Goal: Information Seeking & Learning: Learn about a topic

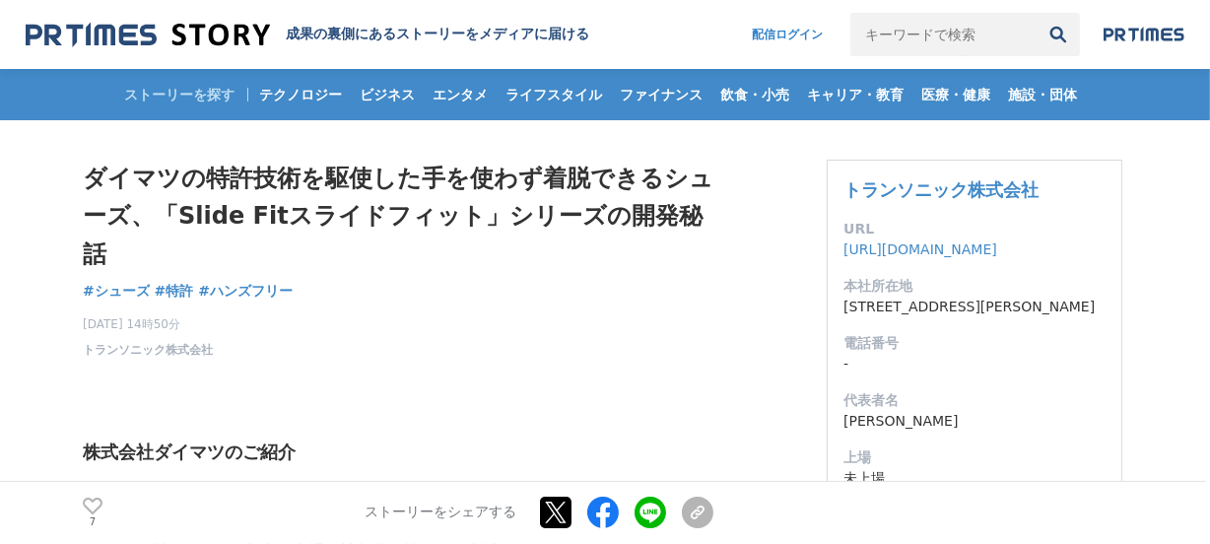
click at [140, 35] on img at bounding box center [148, 35] width 244 height 27
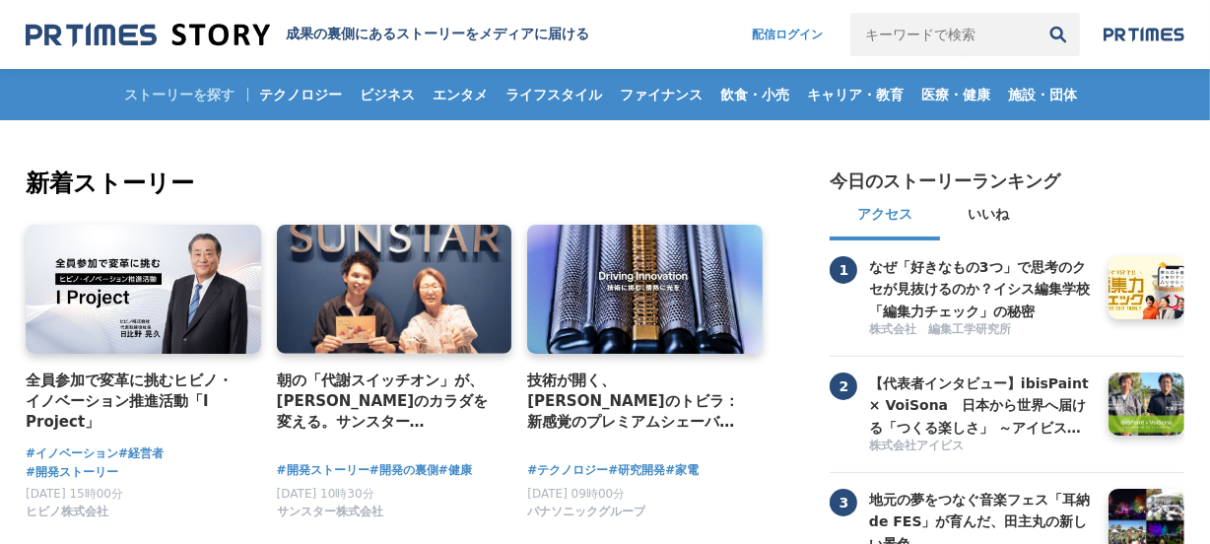
scroll to position [447, 0]
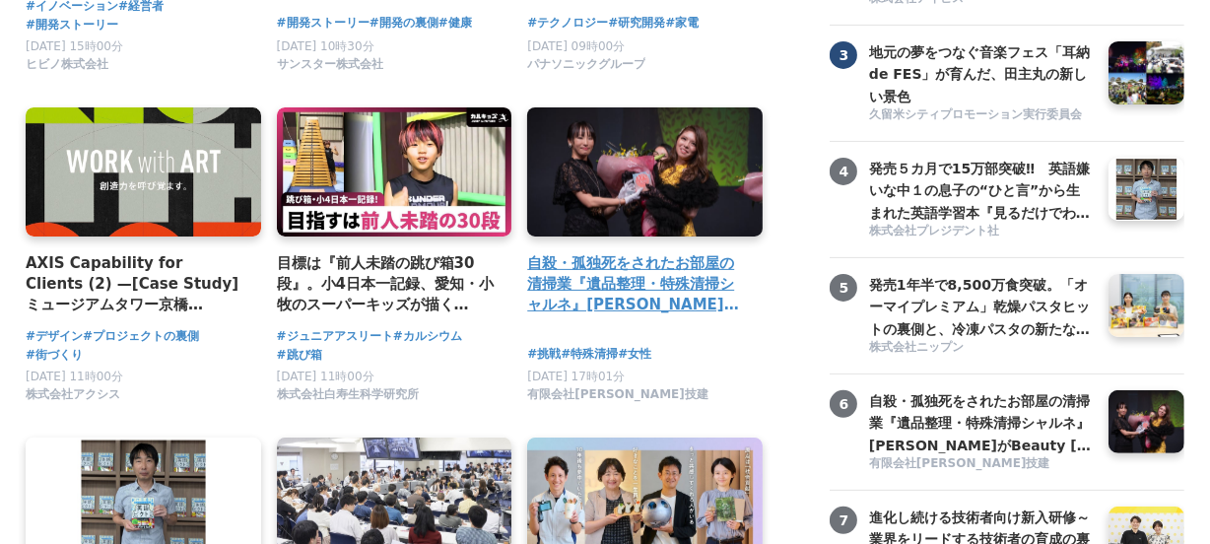
click at [693, 167] on link at bounding box center [644, 172] width 247 height 136
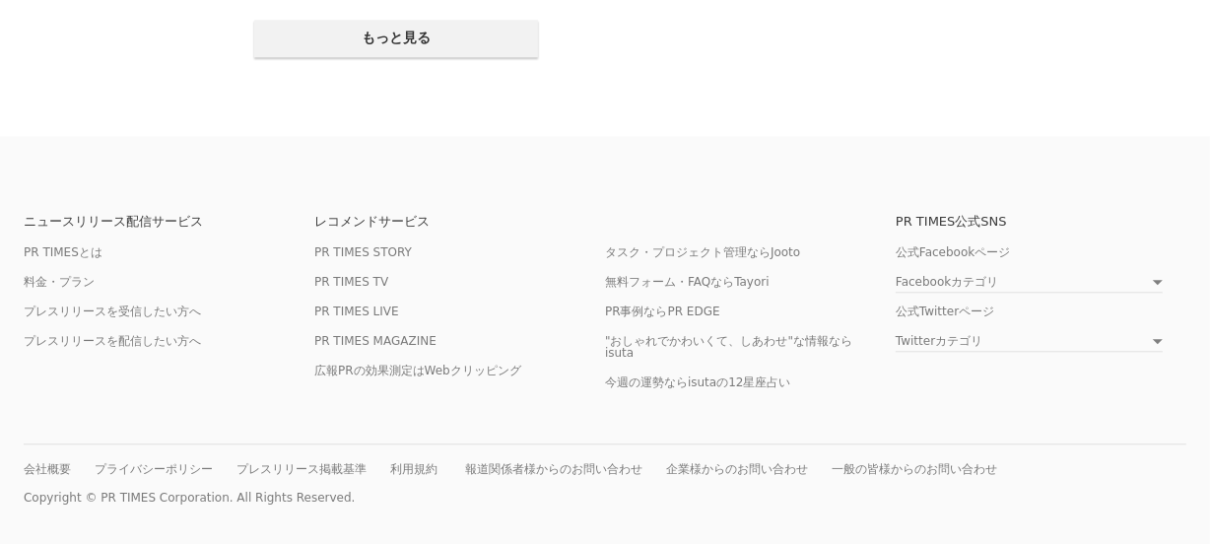
scroll to position [3772, 0]
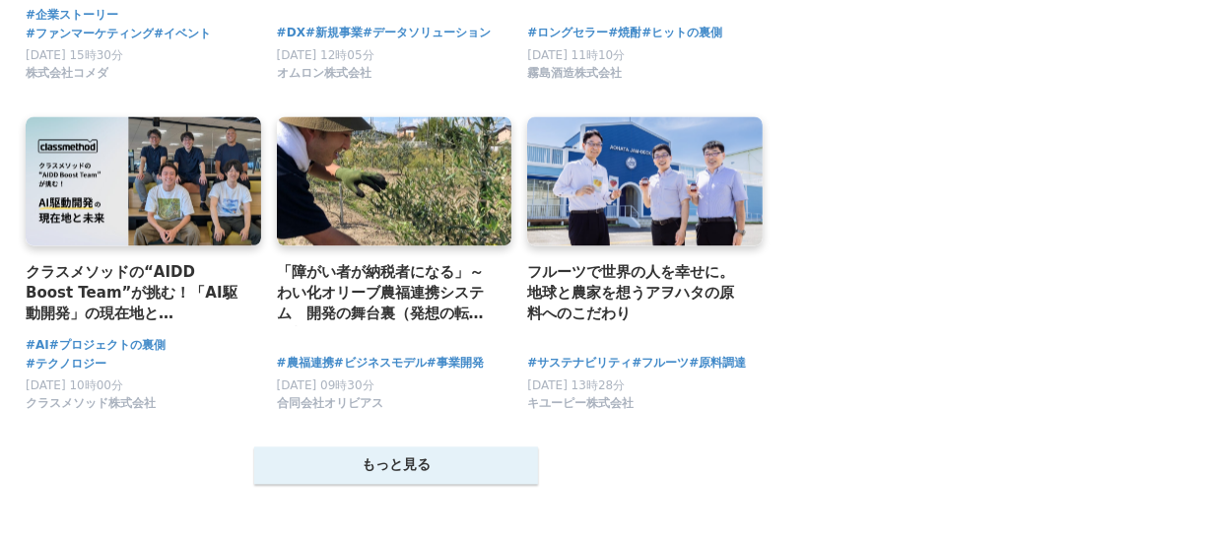
click at [396, 463] on button "もっと見る" at bounding box center [396, 464] width 284 height 37
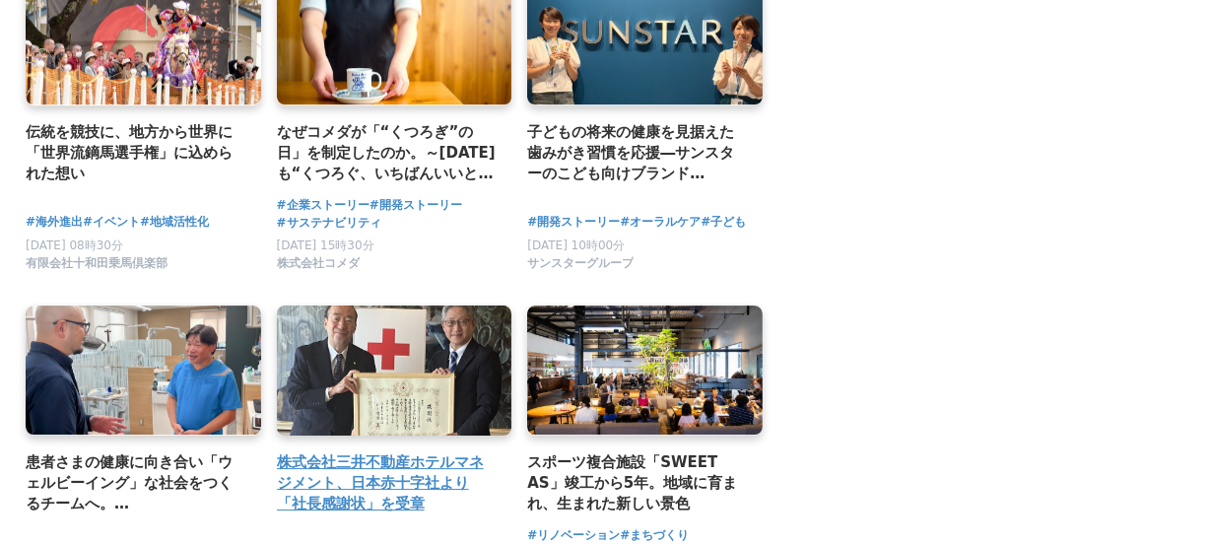
scroll to position [6011, 0]
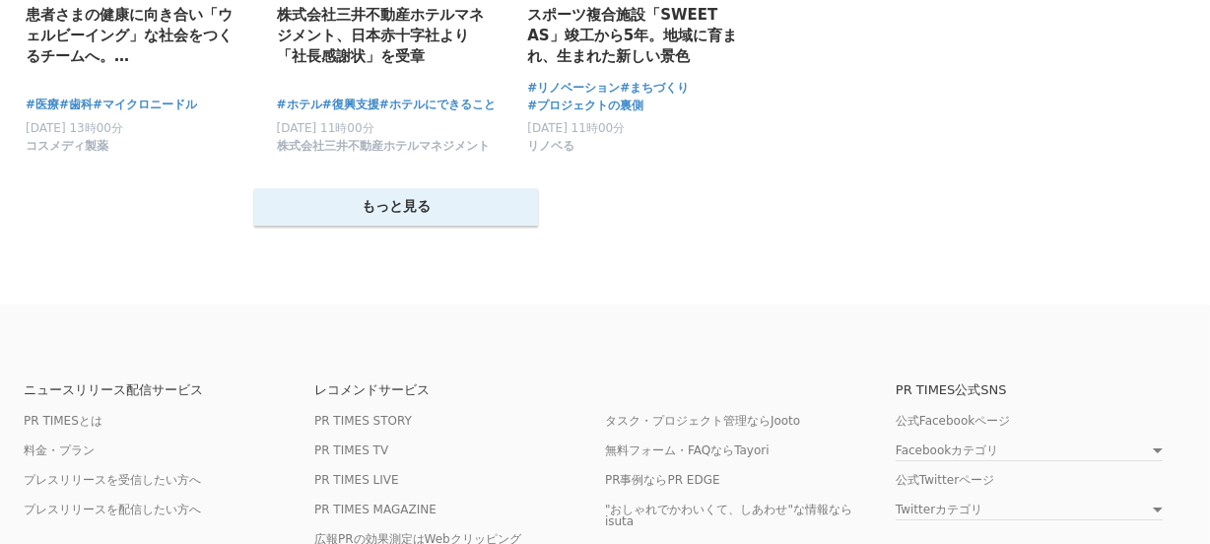
click at [401, 219] on button "もっと見る" at bounding box center [396, 206] width 284 height 37
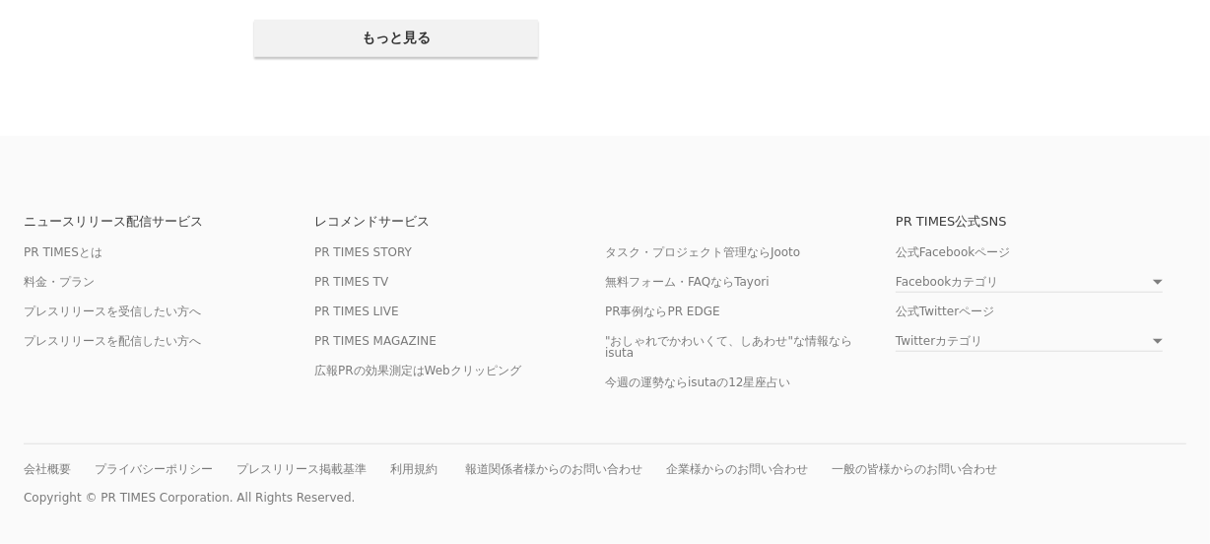
scroll to position [7795, 0]
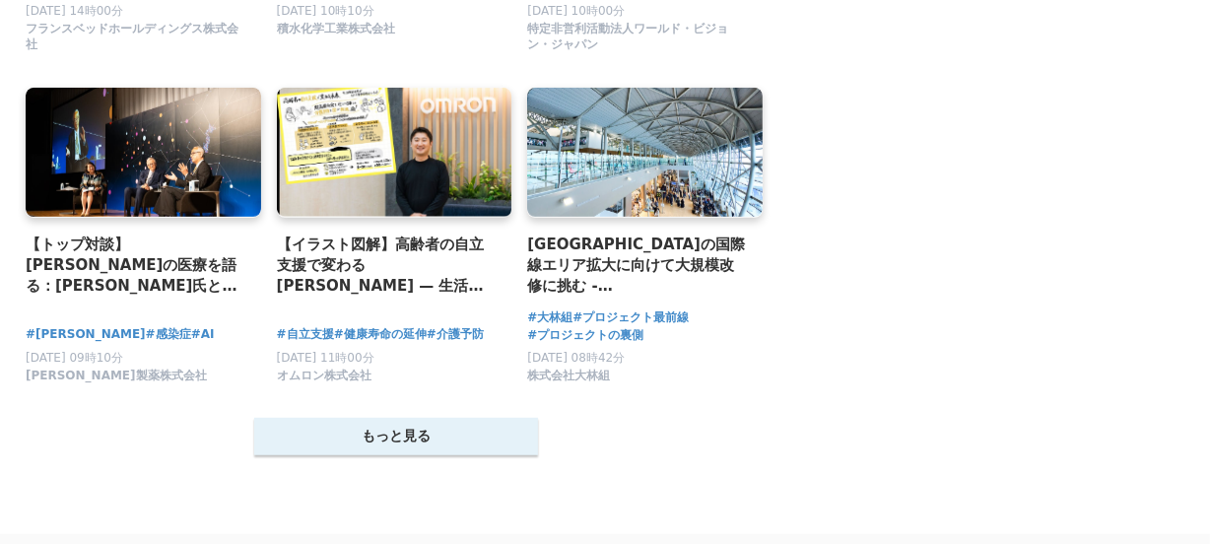
click at [453, 455] on button "もっと見る" at bounding box center [396, 436] width 284 height 37
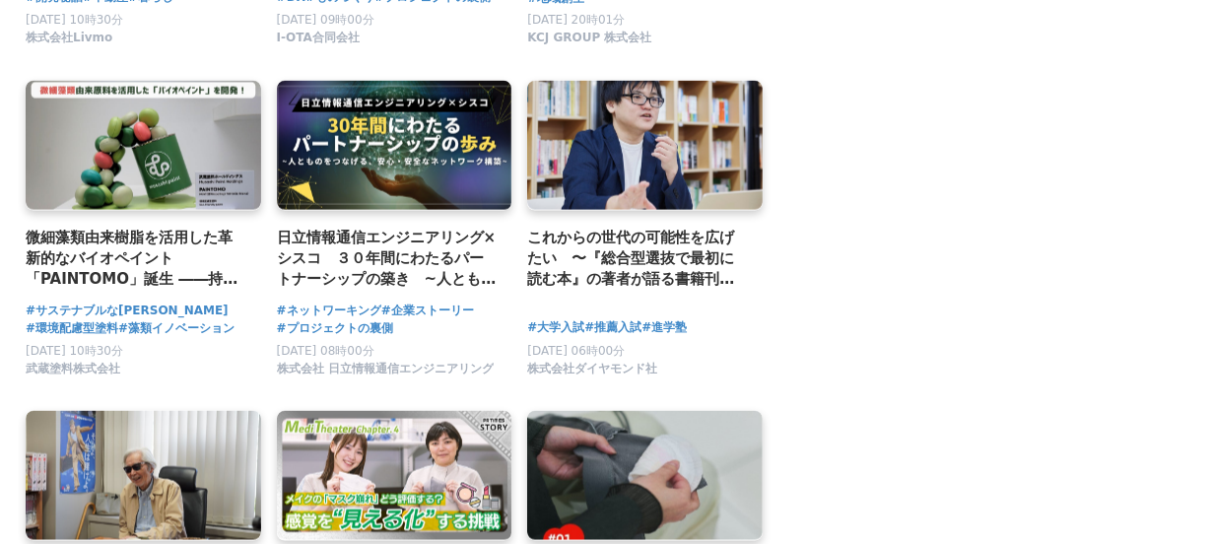
scroll to position [10254, 0]
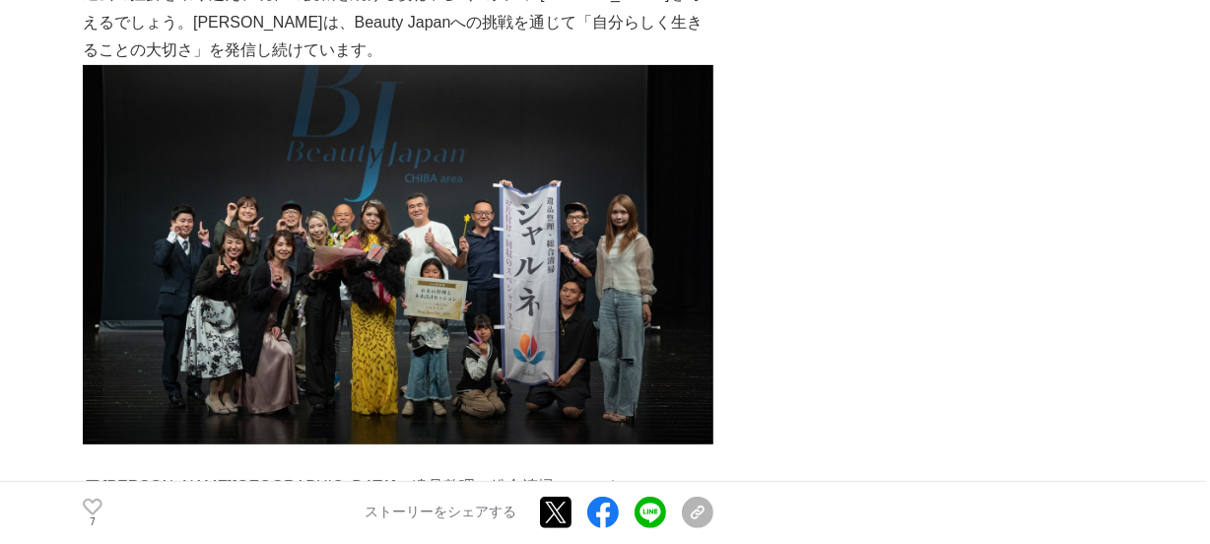
scroll to position [8508, 0]
